Goal: Browse casually: Explore the website without a specific task or goal

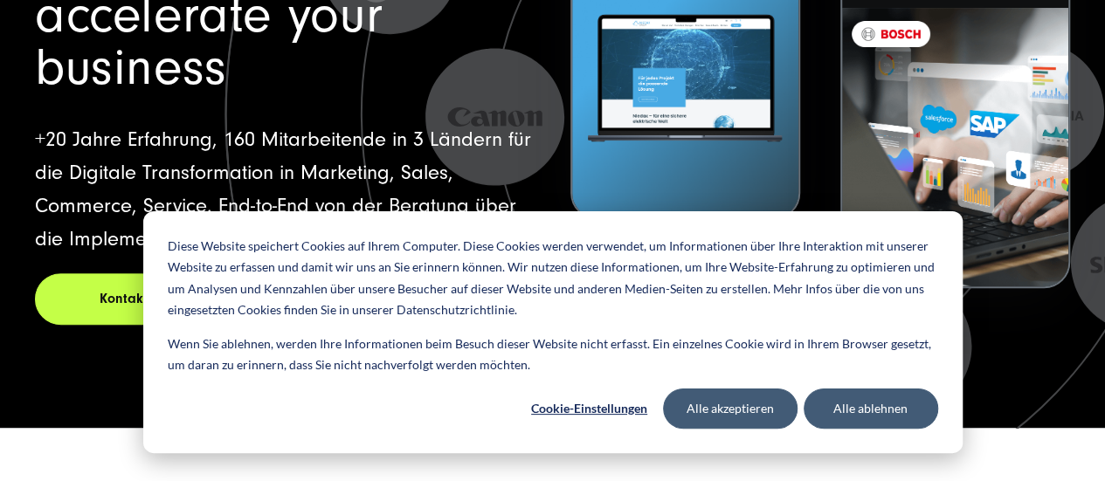
scroll to position [337, 0]
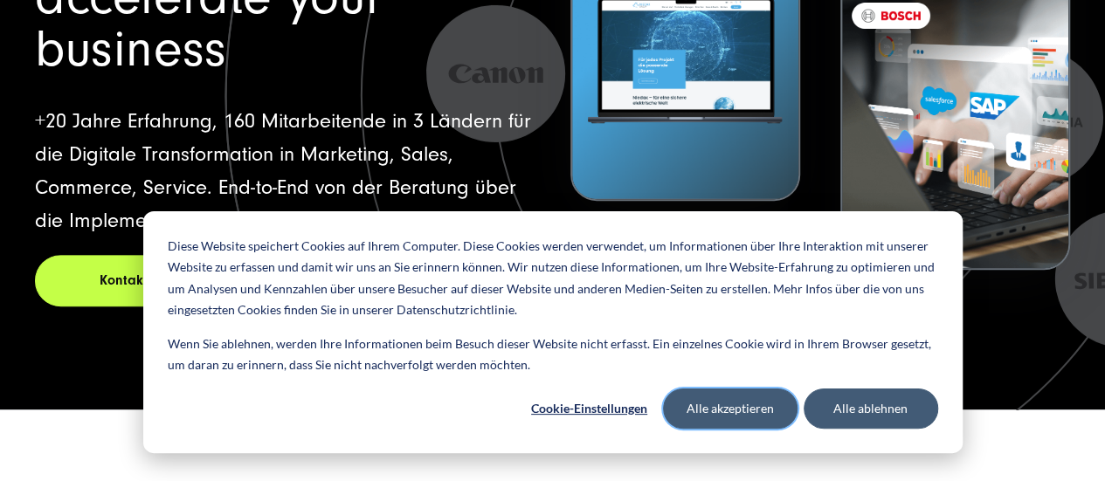
click at [751, 411] on button "Alle akzeptieren" at bounding box center [730, 409] width 135 height 40
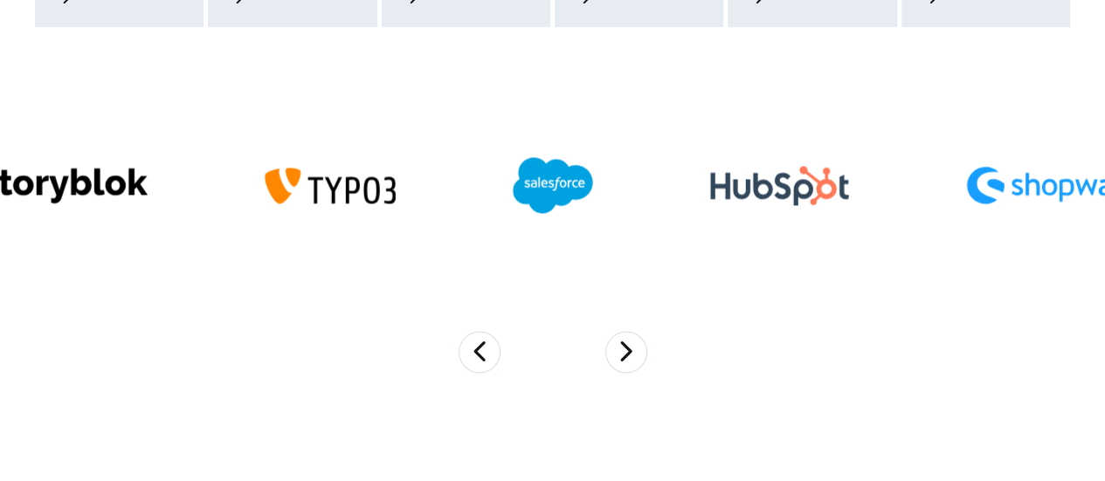
scroll to position [1246, 0]
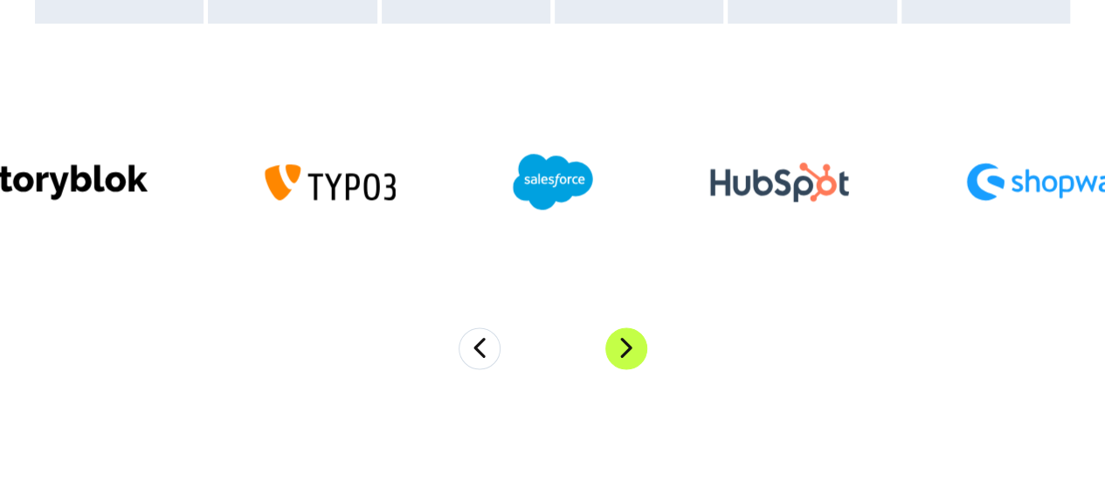
click at [628, 351] on button "Next" at bounding box center [626, 349] width 42 height 42
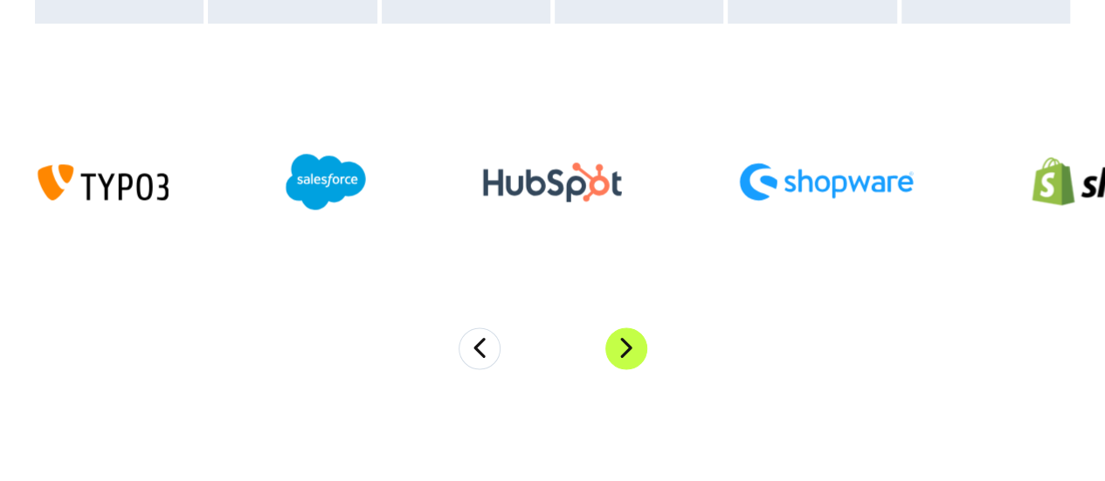
click at [628, 351] on button "Next" at bounding box center [626, 349] width 42 height 42
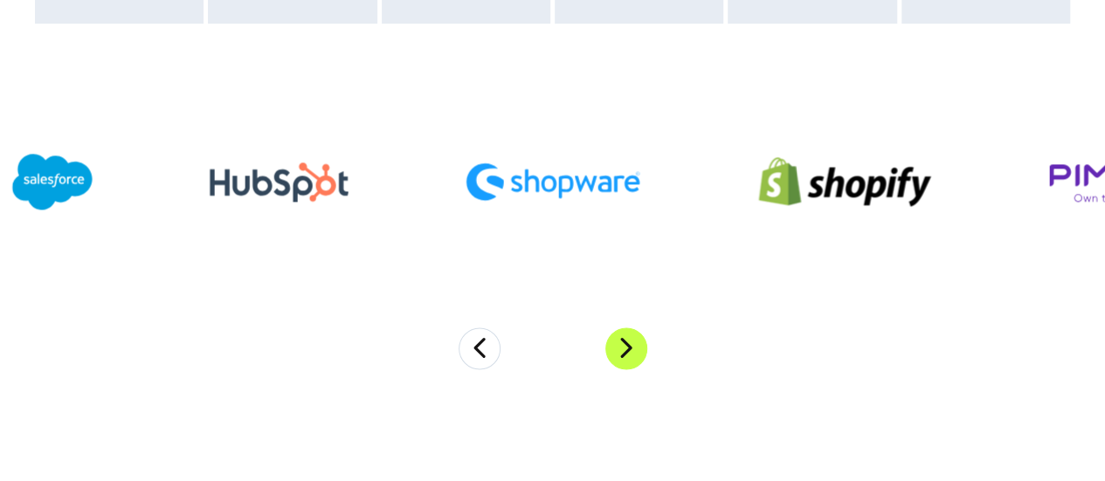
click at [628, 351] on button "Next" at bounding box center [626, 349] width 42 height 42
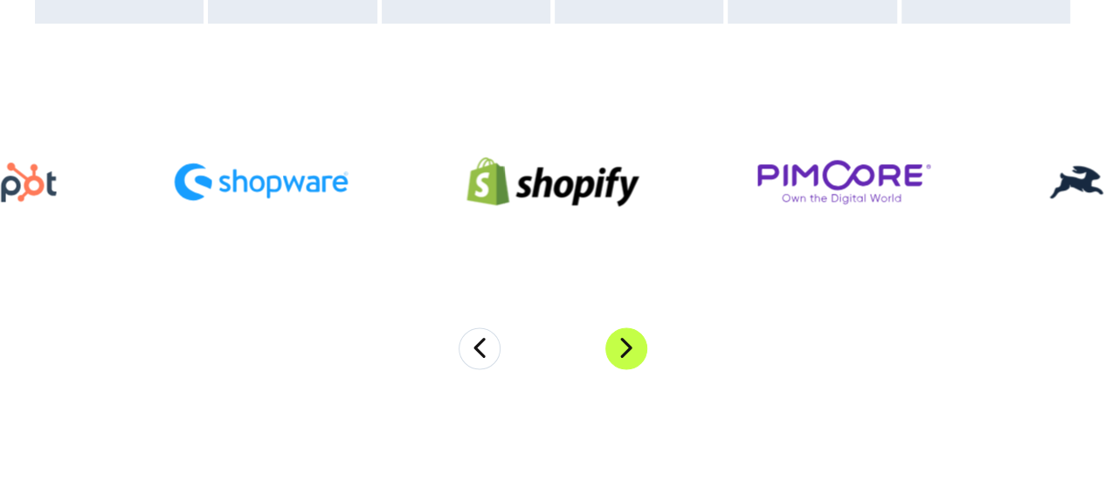
click at [628, 351] on button "Next" at bounding box center [626, 349] width 42 height 42
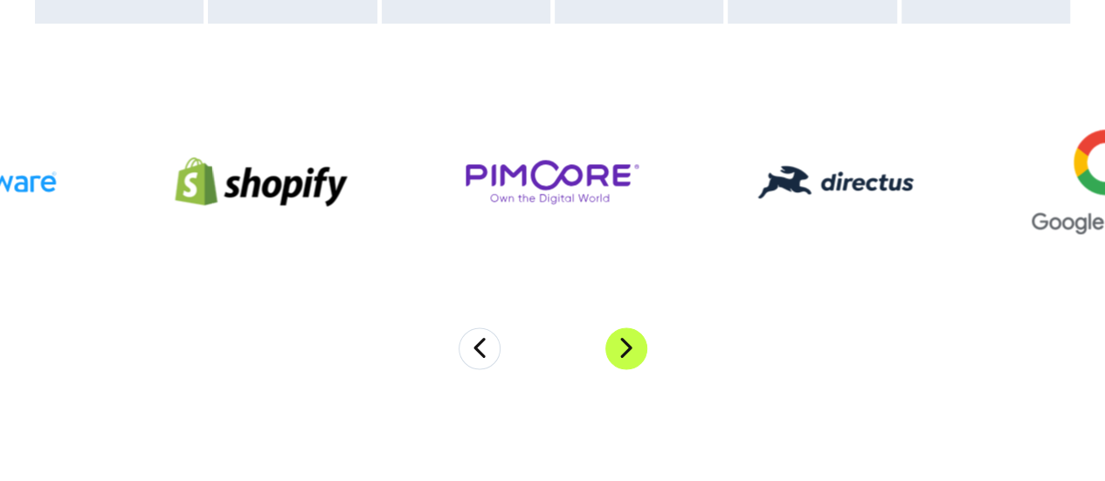
click at [628, 351] on button "Next" at bounding box center [626, 349] width 42 height 42
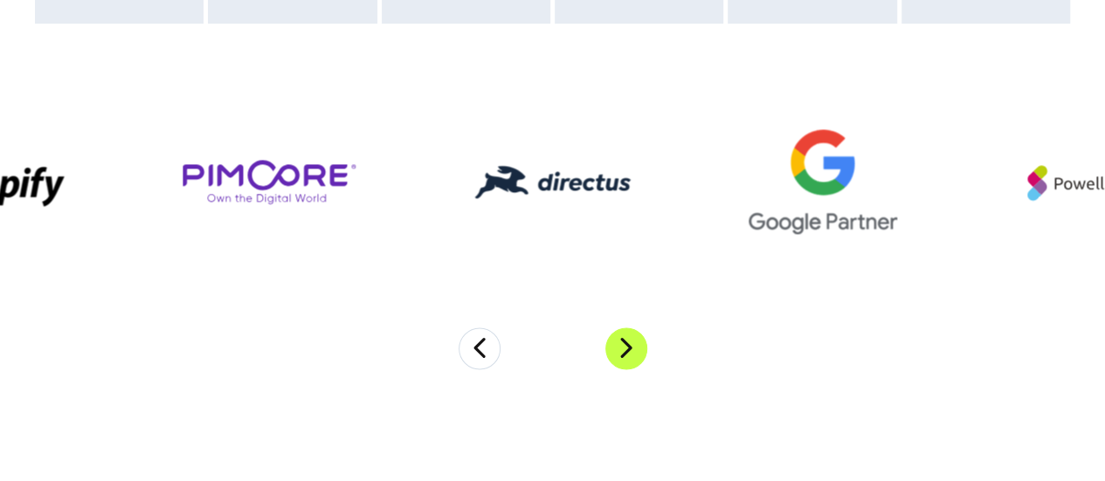
click at [628, 351] on button "Next" at bounding box center [626, 349] width 42 height 42
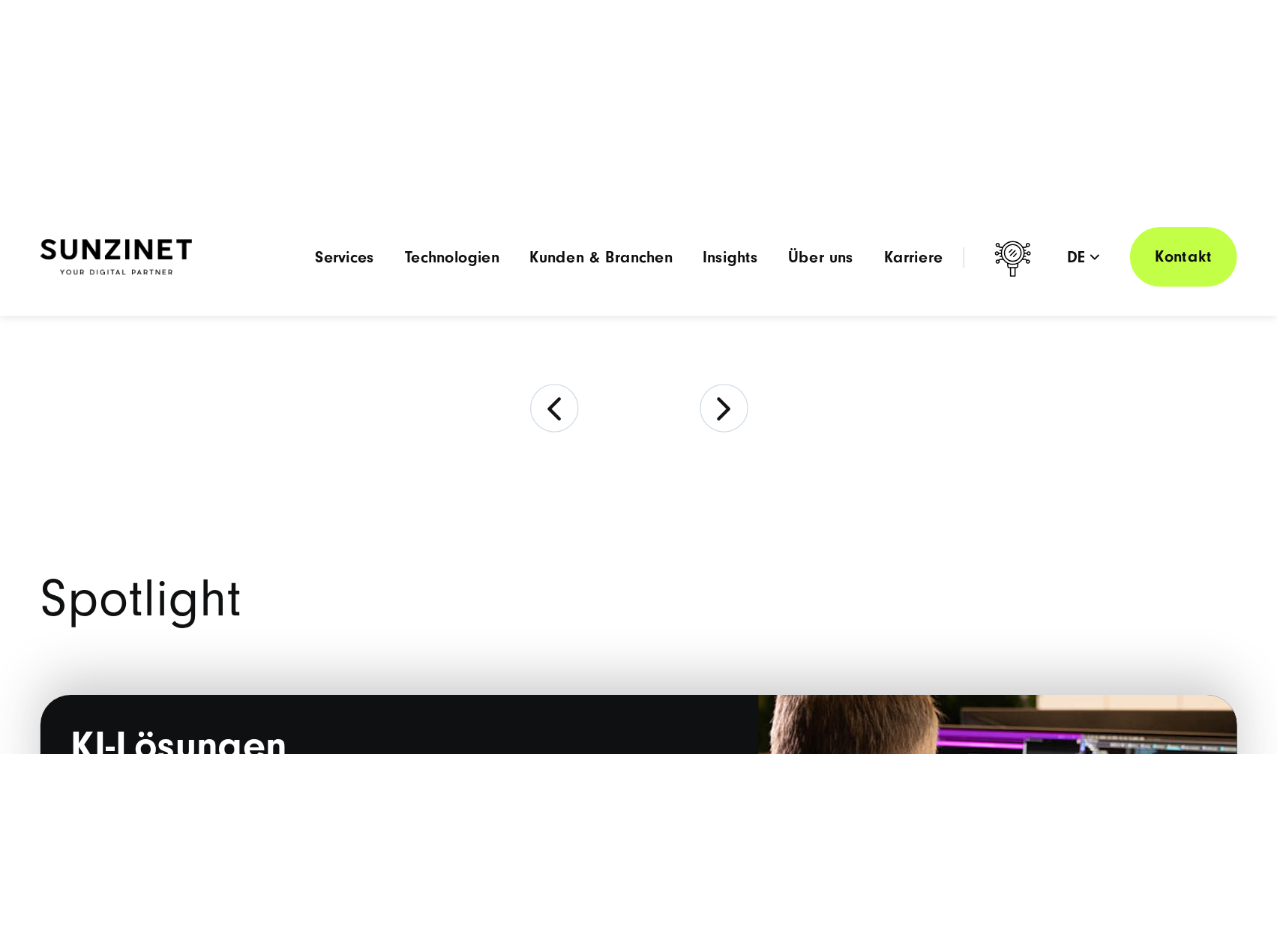
scroll to position [1340, 0]
